Goal: Transaction & Acquisition: Purchase product/service

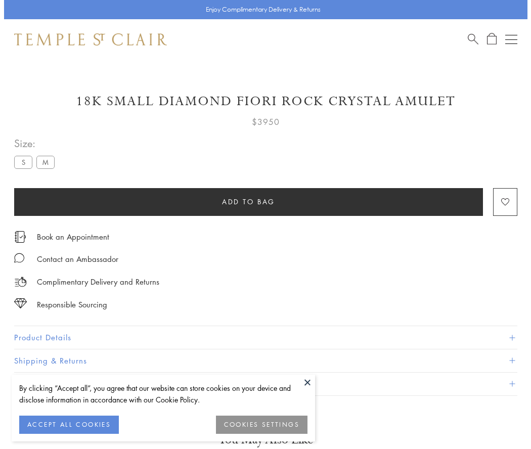
scroll to position [59, 0]
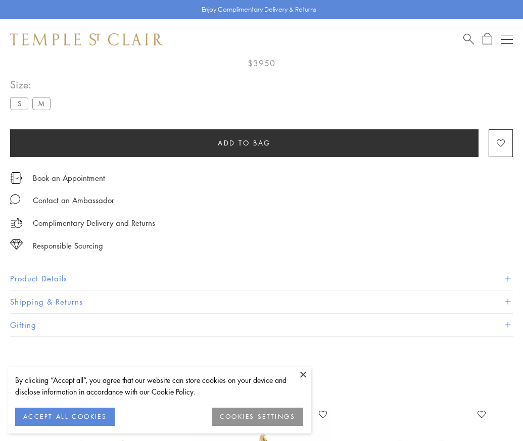
click at [244, 143] on span "Add to bag" at bounding box center [244, 142] width 53 height 11
